Goal: Information Seeking & Learning: Understand process/instructions

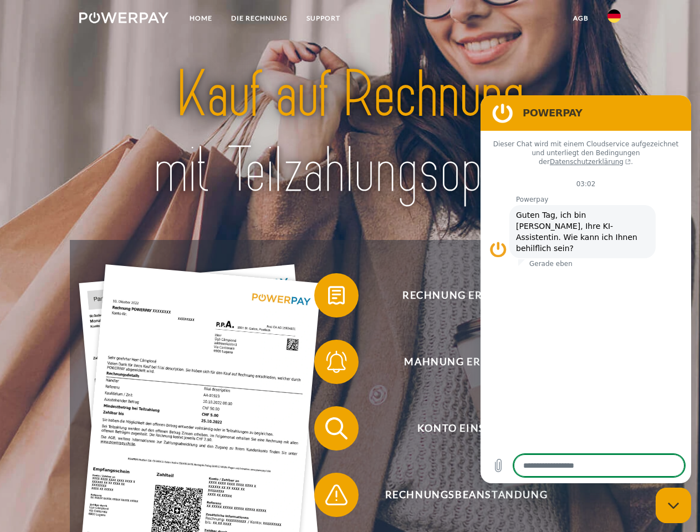
click at [124, 19] on img at bounding box center [123, 17] width 89 height 11
click at [614, 19] on img at bounding box center [613, 15] width 13 height 13
click at [580, 18] on link "agb" at bounding box center [580, 18] width 34 height 20
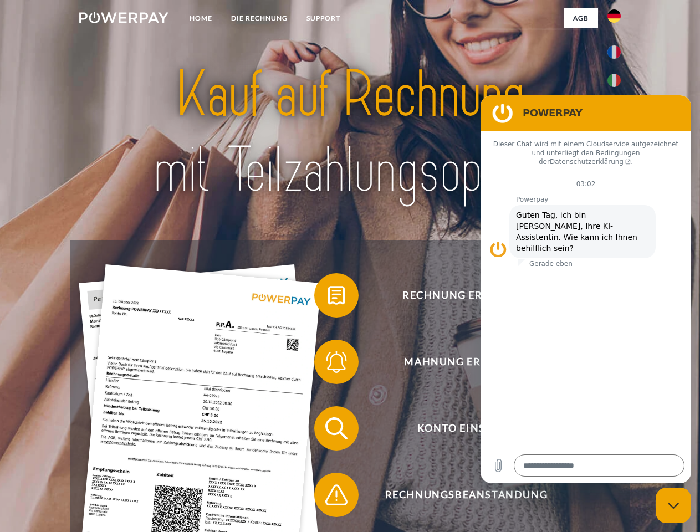
click at [328, 298] on span at bounding box center [319, 295] width 55 height 55
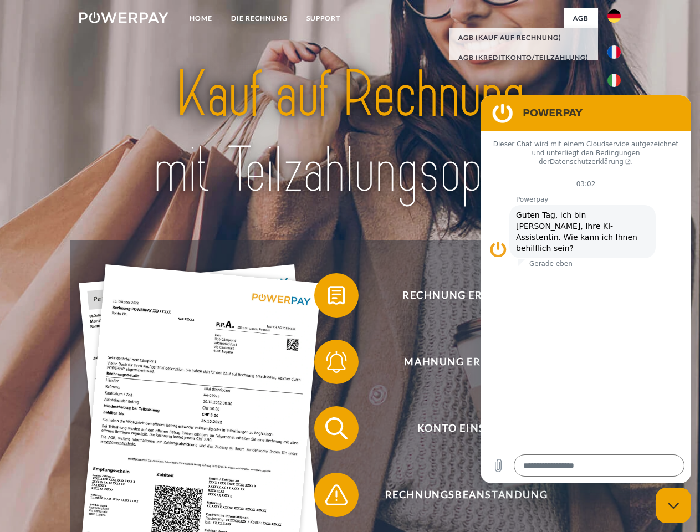
click at [328, 364] on span at bounding box center [319, 361] width 55 height 55
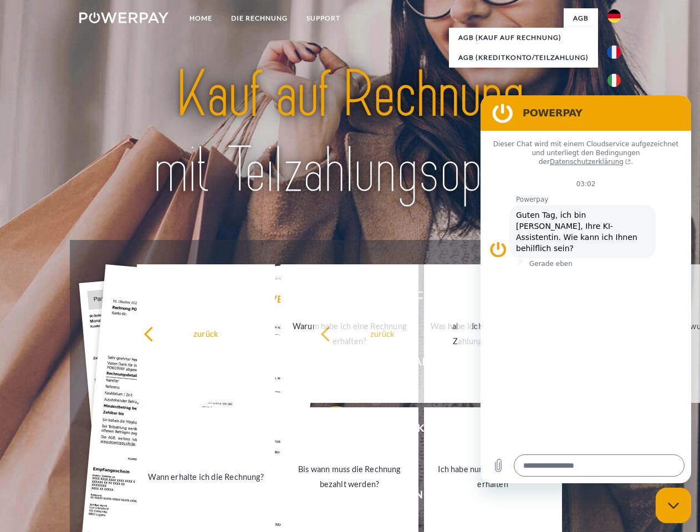
click at [328, 430] on link "Bis wann muss die Rechnung bezahlt werden?" at bounding box center [349, 476] width 138 height 139
click at [328, 497] on span at bounding box center [319, 494] width 55 height 55
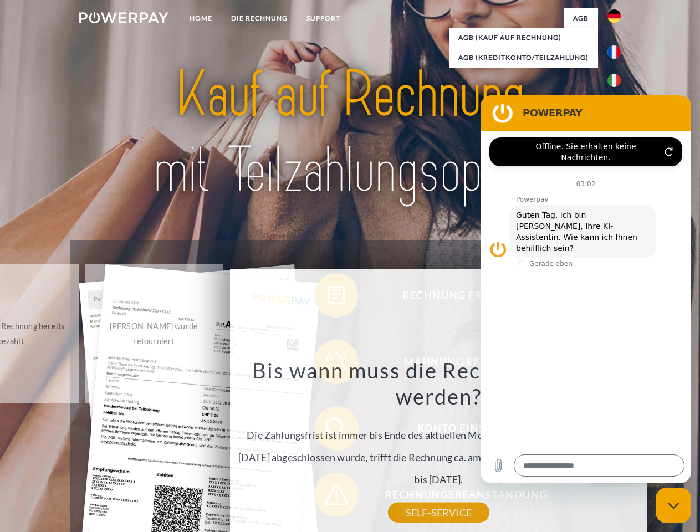
click at [673, 505] on icon "Messaging-Fenster schließen" at bounding box center [674, 505] width 12 height 7
type textarea "*"
